Goal: Task Accomplishment & Management: Manage account settings

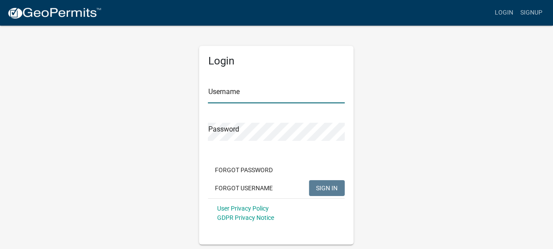
type input "Gobbler Ridge"
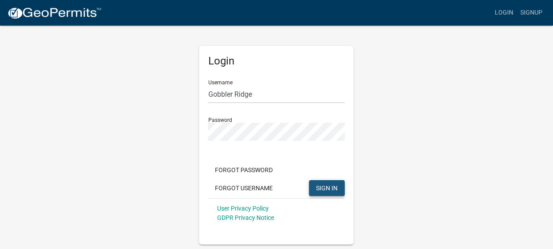
click at [326, 187] on span "SIGN IN" at bounding box center [327, 187] width 22 height 7
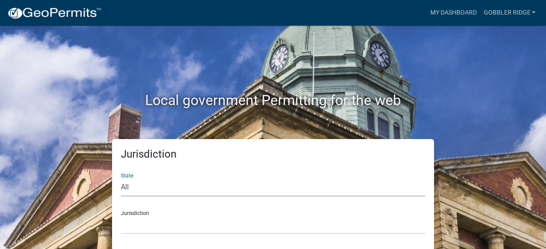
click at [124, 186] on select "All [US_STATE] [US_STATE] [US_STATE] [US_STATE] [US_STATE] [US_STATE] [US_STATE…" at bounding box center [273, 187] width 305 height 18
select select "[US_STATE]"
click at [121, 178] on select "All [US_STATE] [US_STATE] [US_STATE] [US_STATE] [US_STATE] [US_STATE] [US_STATE…" at bounding box center [273, 187] width 305 height 18
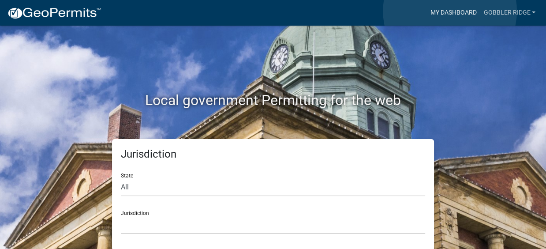
click at [450, 11] on link "My Dashboard" at bounding box center [453, 12] width 53 height 17
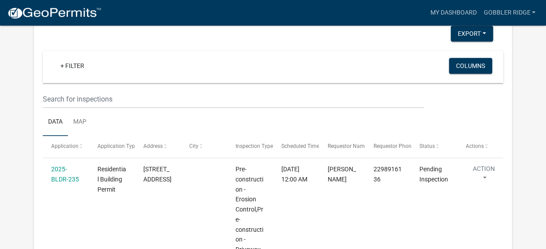
scroll to position [474, 0]
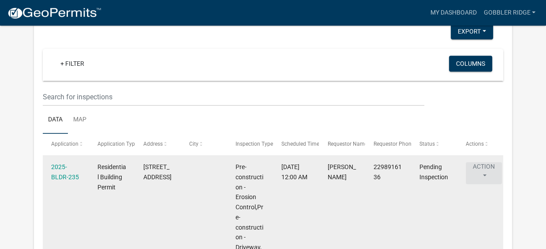
click at [485, 162] on button "Action" at bounding box center [484, 173] width 36 height 22
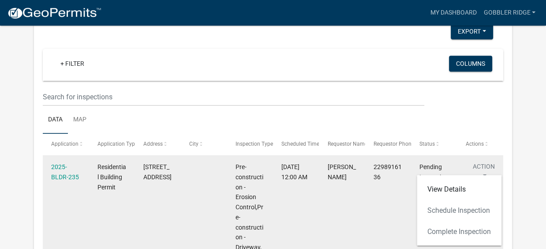
click at [485, 162] on button "Action" at bounding box center [484, 173] width 36 height 22
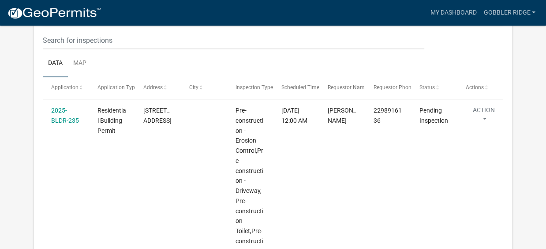
scroll to position [511, 0]
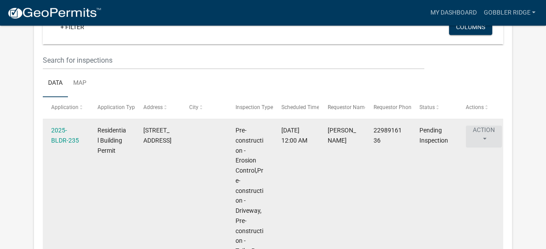
click at [485, 127] on button "Action" at bounding box center [484, 136] width 36 height 22
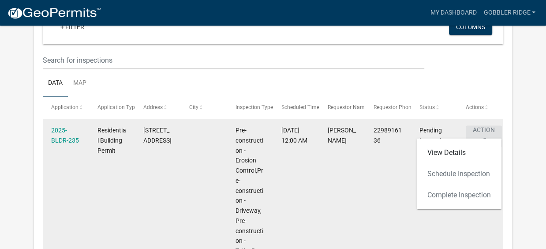
click at [485, 127] on button "Action" at bounding box center [484, 136] width 36 height 22
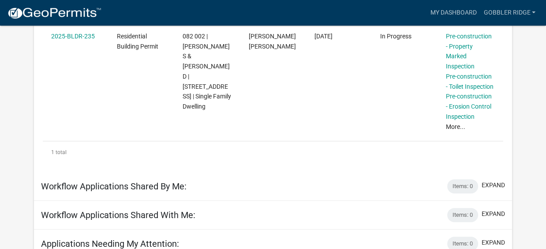
scroll to position [169, 0]
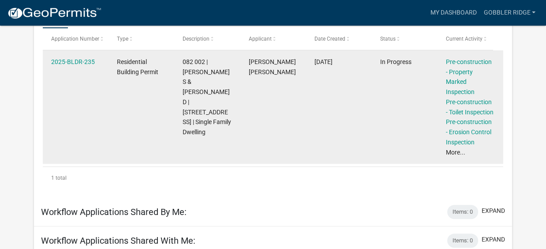
click at [454, 149] on link "More..." at bounding box center [455, 152] width 19 height 7
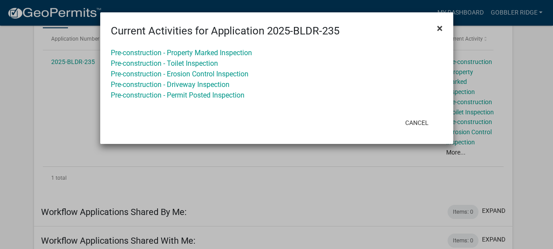
click at [441, 27] on span "×" at bounding box center [440, 28] width 6 height 12
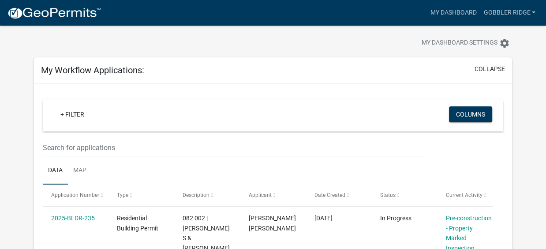
scroll to position [0, 0]
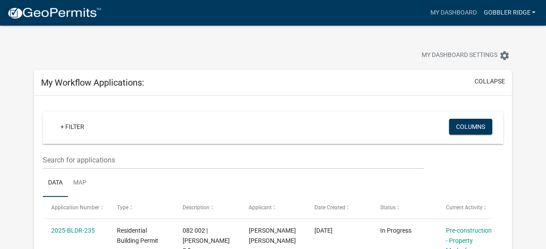
click at [501, 10] on link "Gobbler Ridge" at bounding box center [509, 12] width 59 height 17
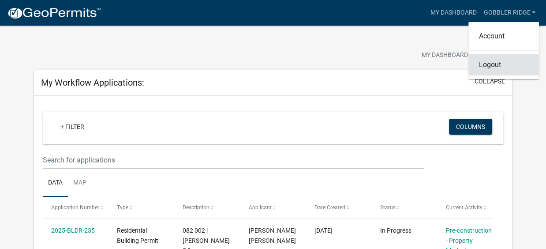
click at [489, 66] on link "Logout" at bounding box center [504, 64] width 71 height 21
